Goal: Information Seeking & Learning: Find specific fact

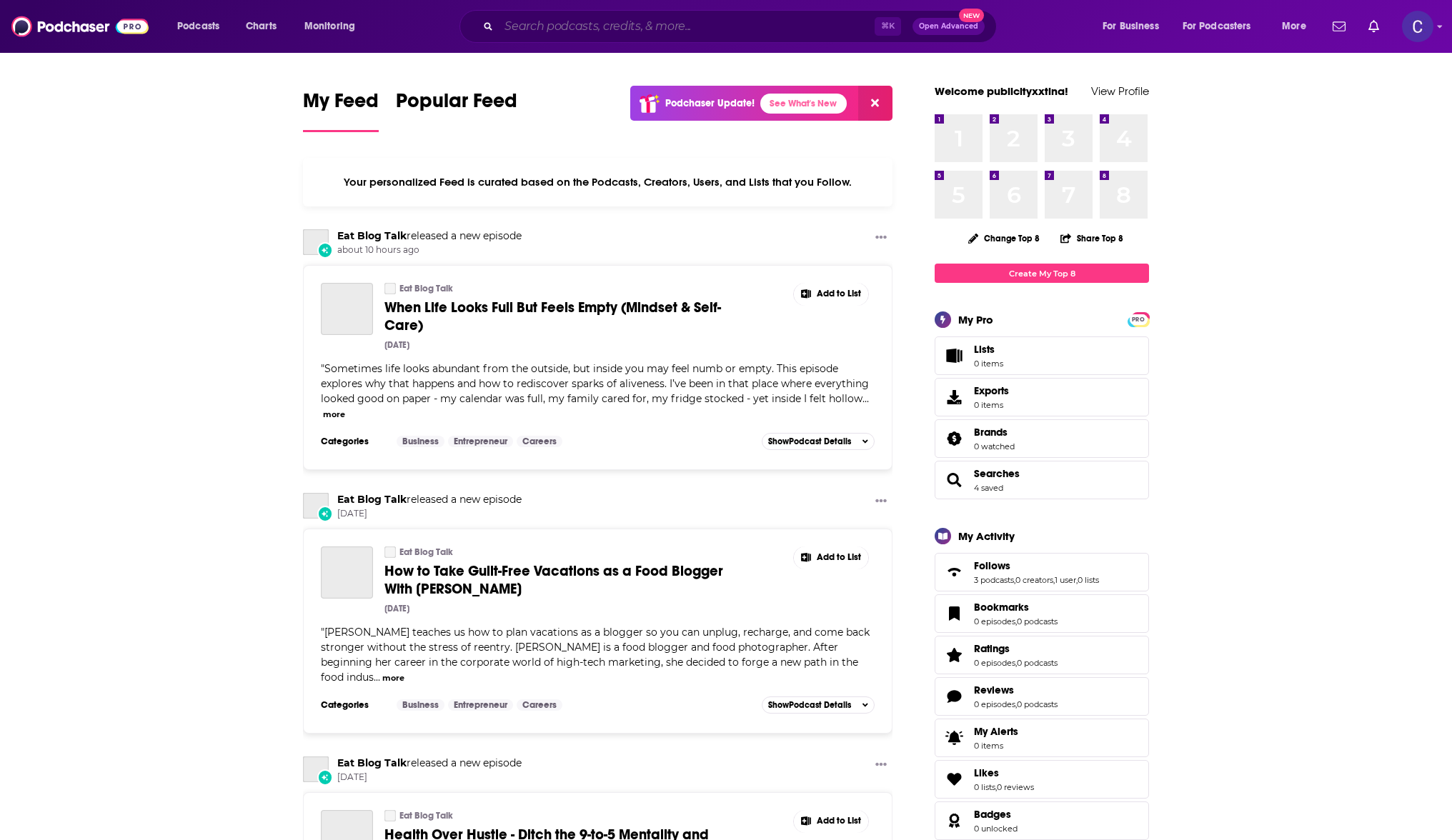
click at [617, 29] on input "Search podcasts, credits, & more..." at bounding box center [686, 26] width 376 height 23
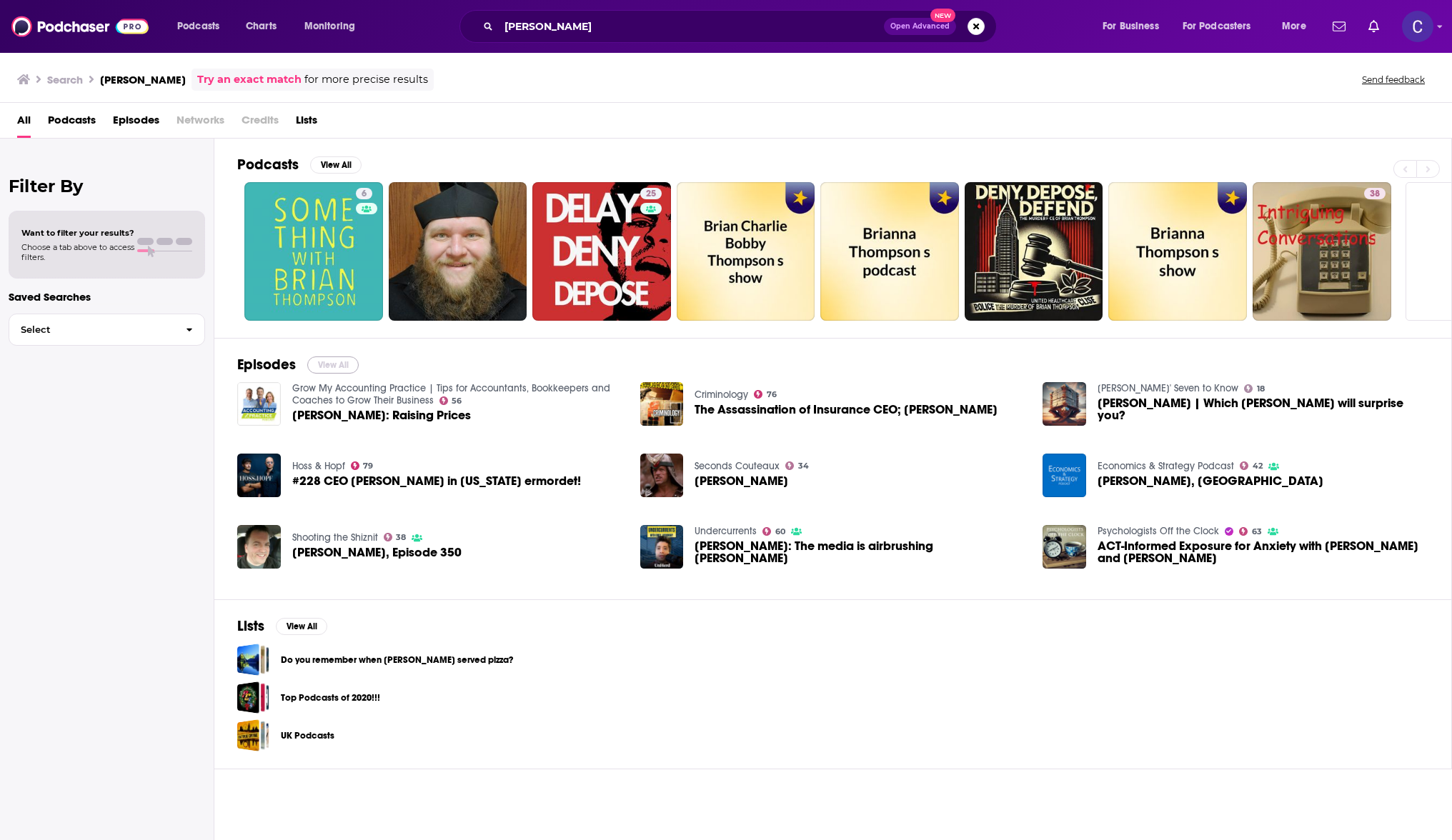
click at [331, 358] on button "View All" at bounding box center [332, 365] width 51 height 17
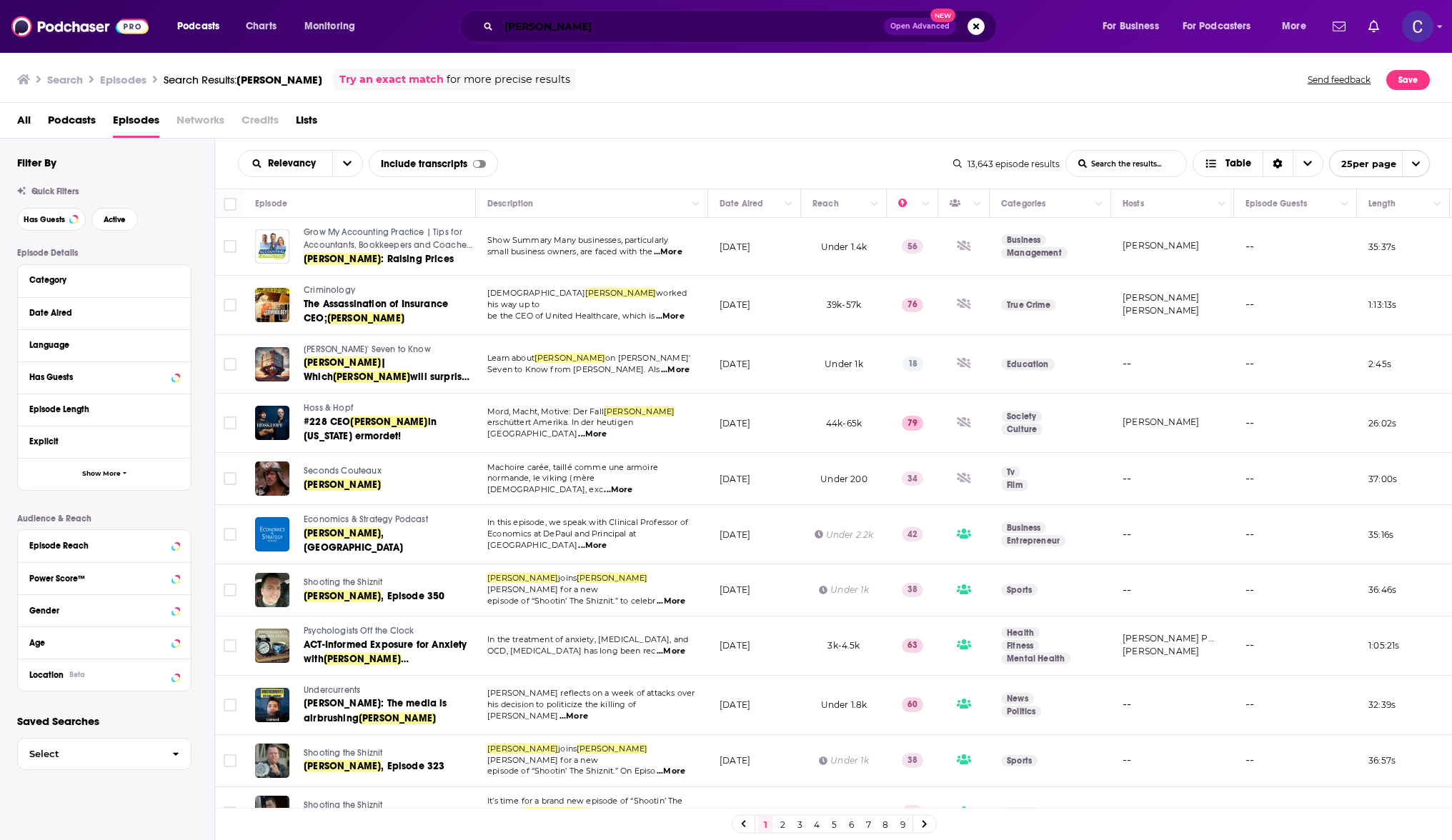
click at [756, 20] on input "[PERSON_NAME]" at bounding box center [691, 26] width 385 height 23
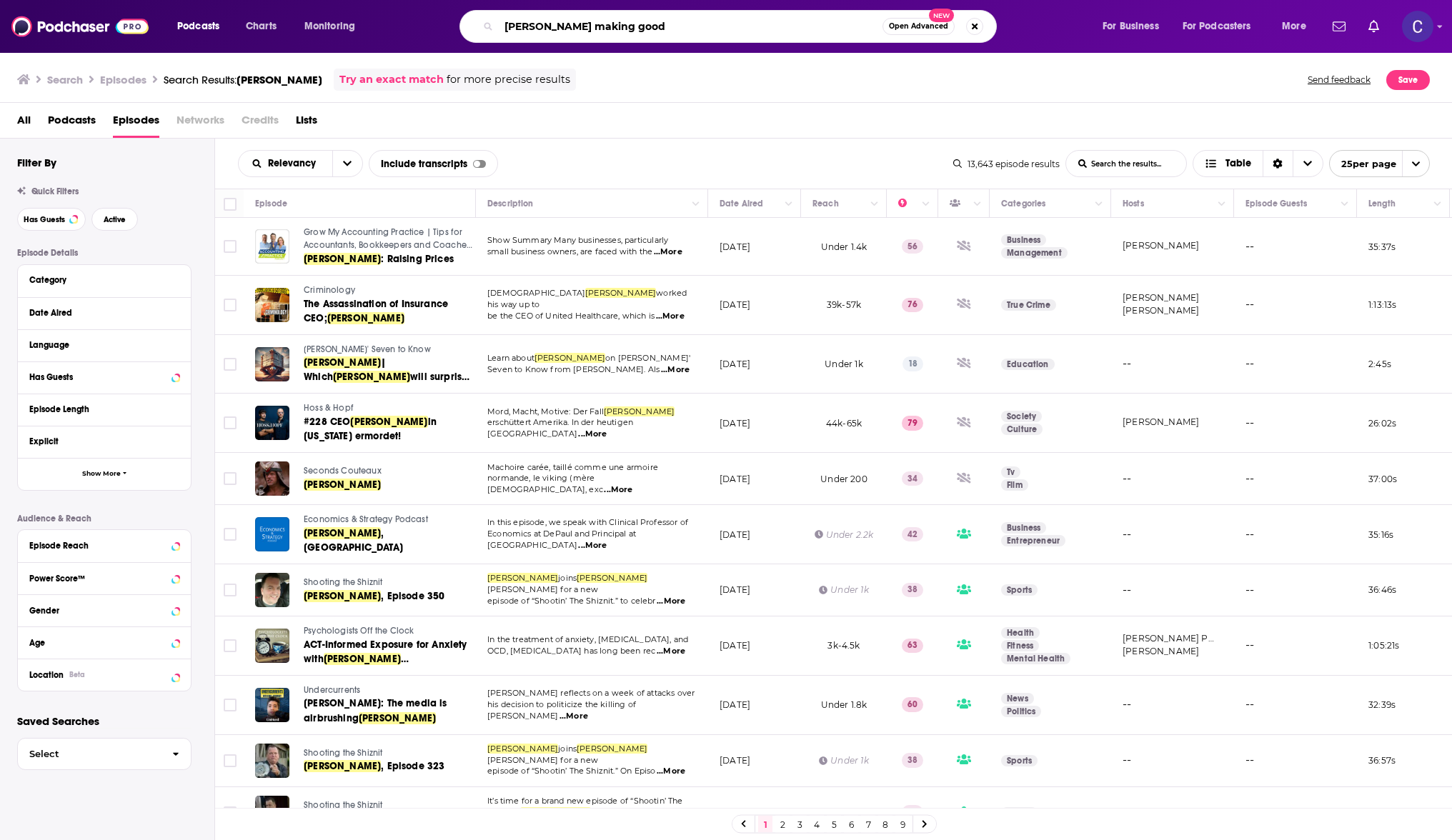
type input "[PERSON_NAME] making good"
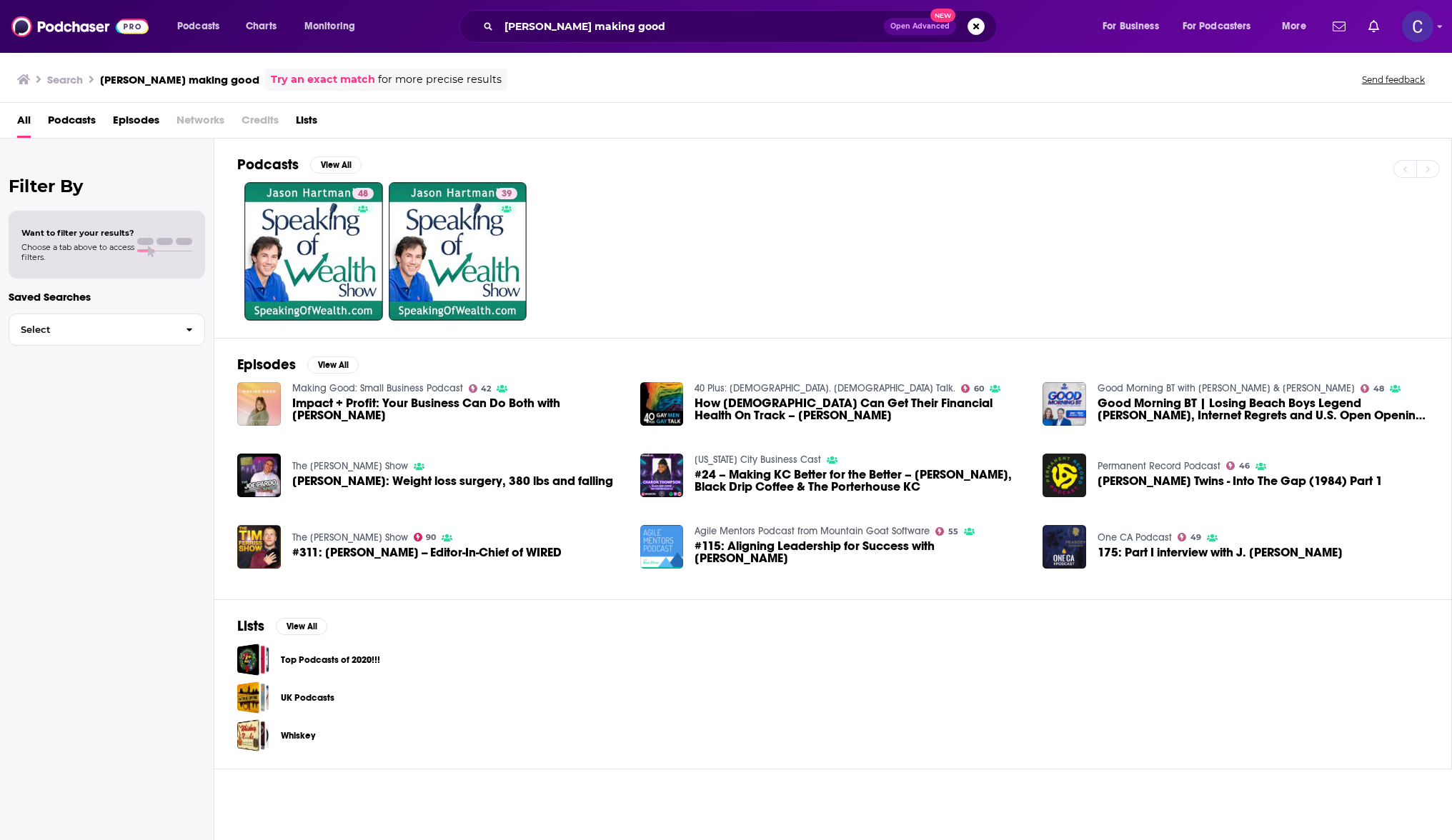
click at [378, 402] on span "Impact + Profit: Your Business Can Do Both with [PERSON_NAME]" at bounding box center [458, 408] width 331 height 24
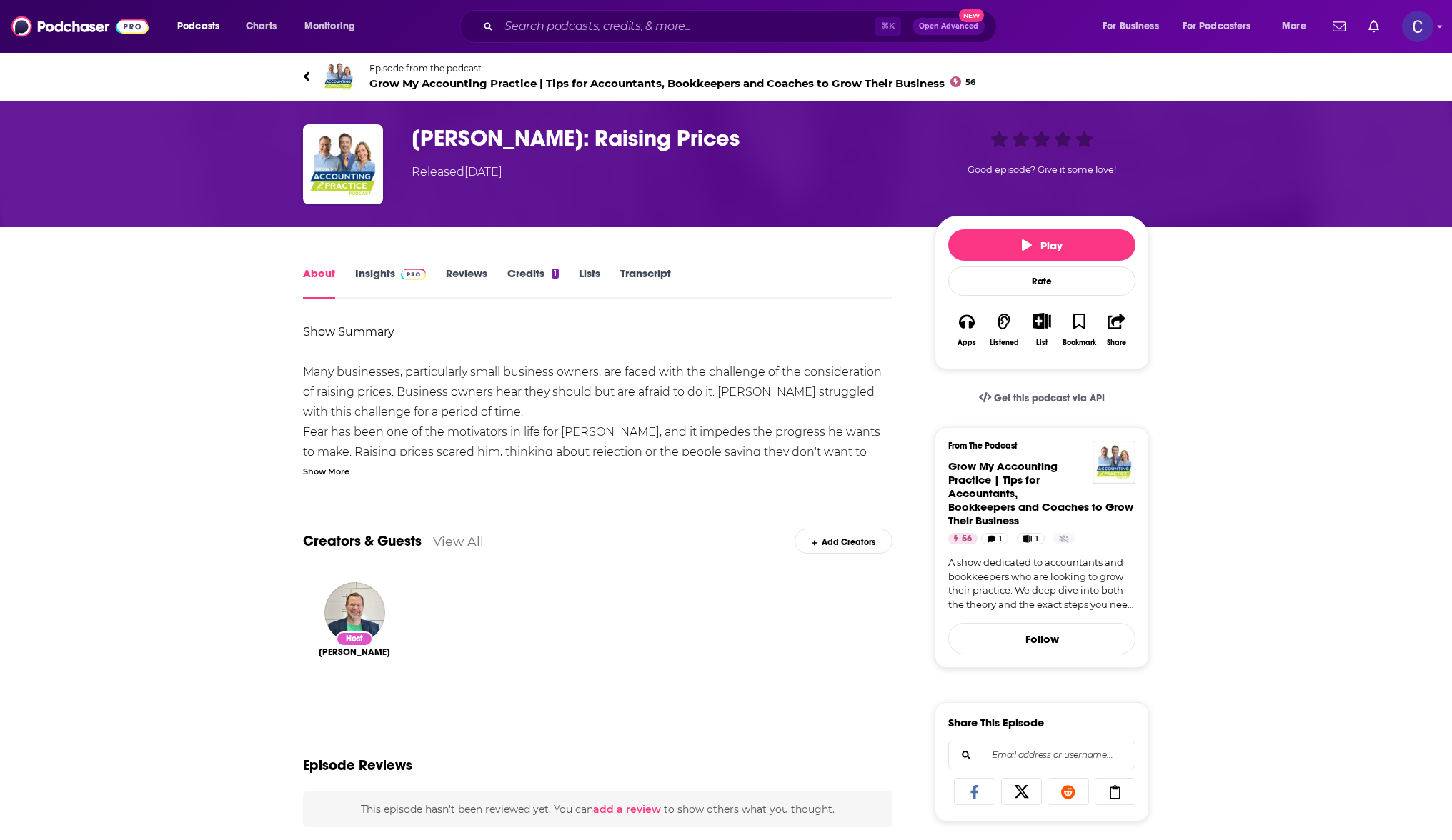
click at [330, 470] on div "Show More" at bounding box center [326, 470] width 46 height 14
